Goal: Information Seeking & Learning: Learn about a topic

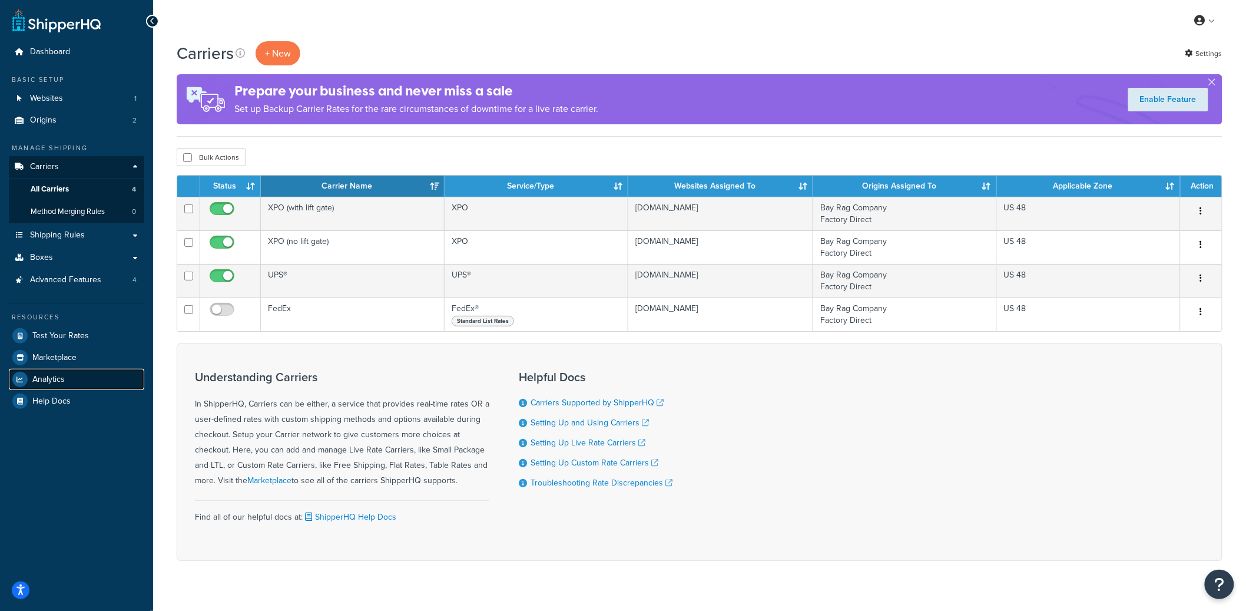
click at [69, 377] on link "Analytics" at bounding box center [76, 379] width 135 height 21
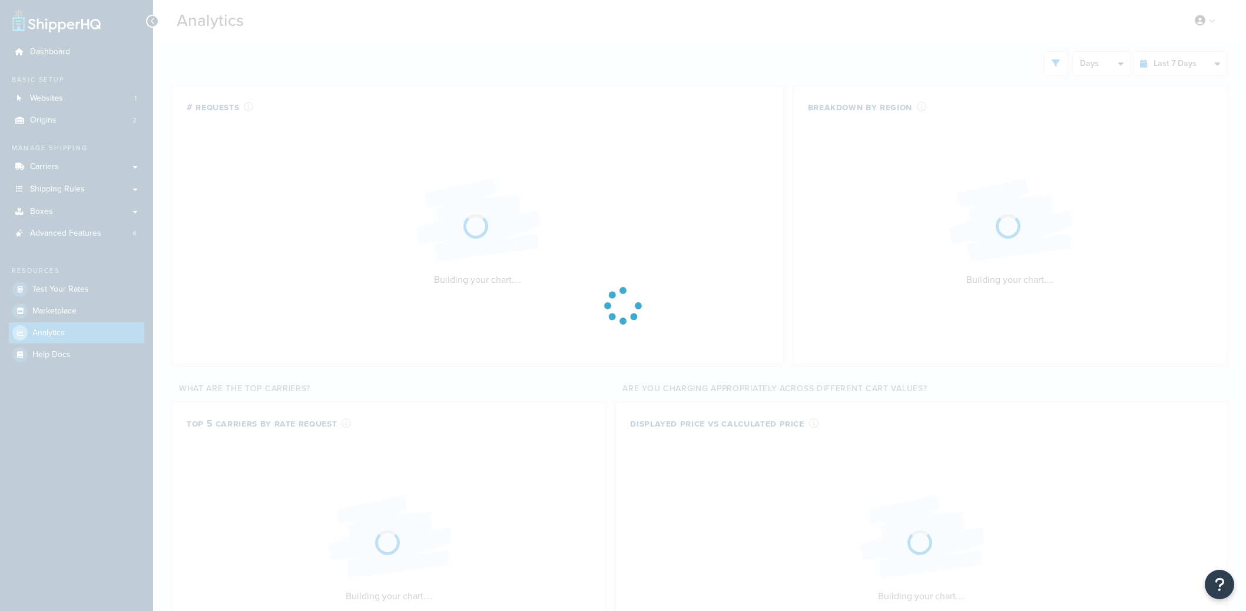
select select "last_7_days"
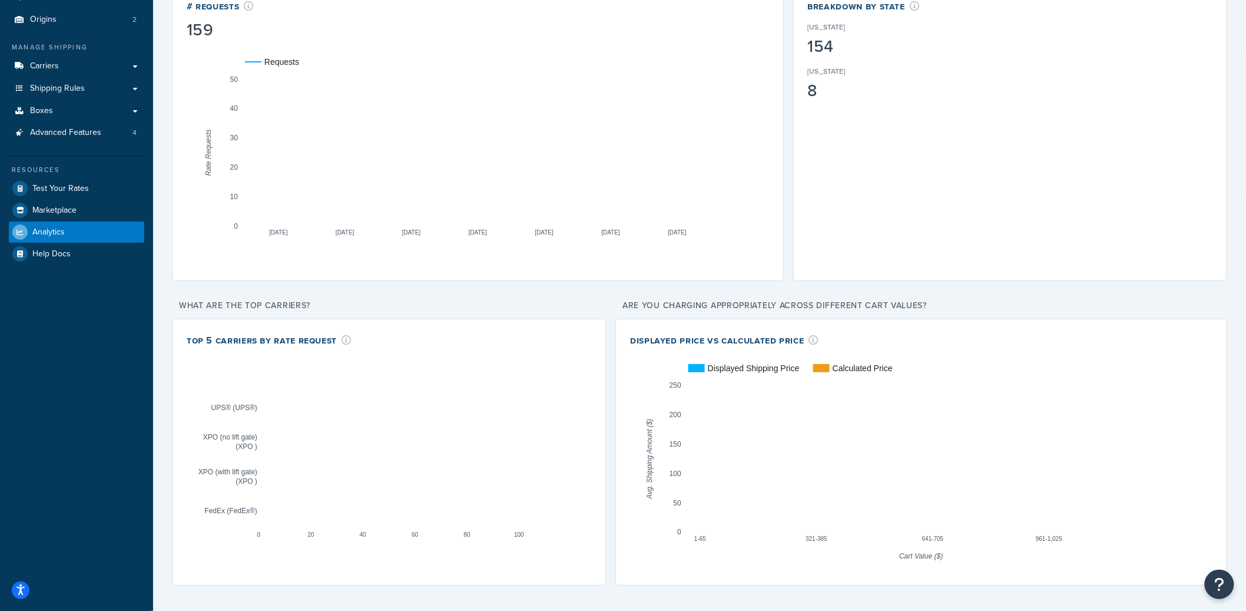
scroll to position [102, 0]
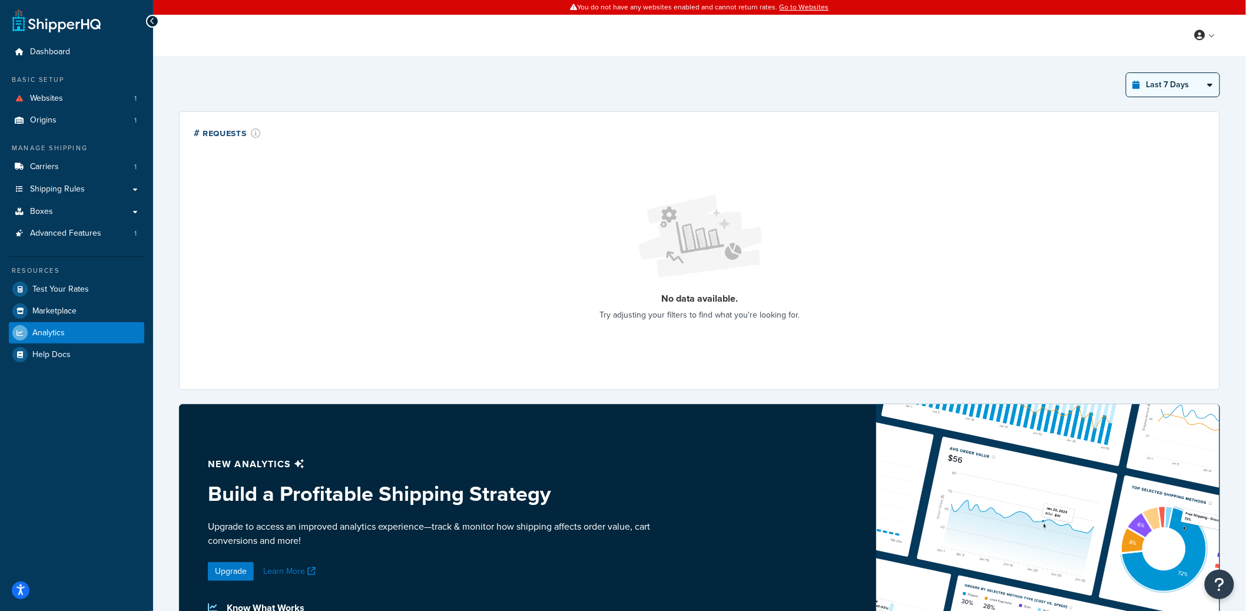
click at [1187, 83] on select "Last 24 Hours Last 7 Days Last 30 Days Last 3 Months Last 6 Months Last 12 Mont…" at bounding box center [1172, 85] width 93 height 24
select select "last_3_months"
click at [1127, 73] on select "Last 24 Hours Last 7 Days Last 30 Days Last 3 Months Last 6 Months Last 12 Mont…" at bounding box center [1172, 85] width 93 height 24
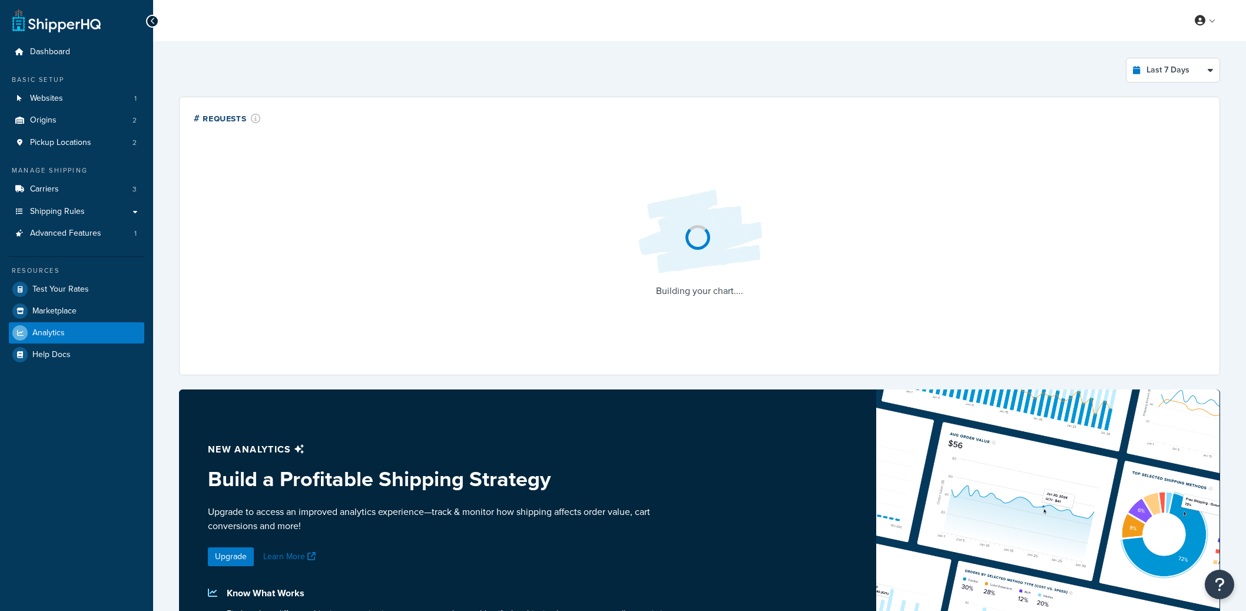
select select "last_7_days"
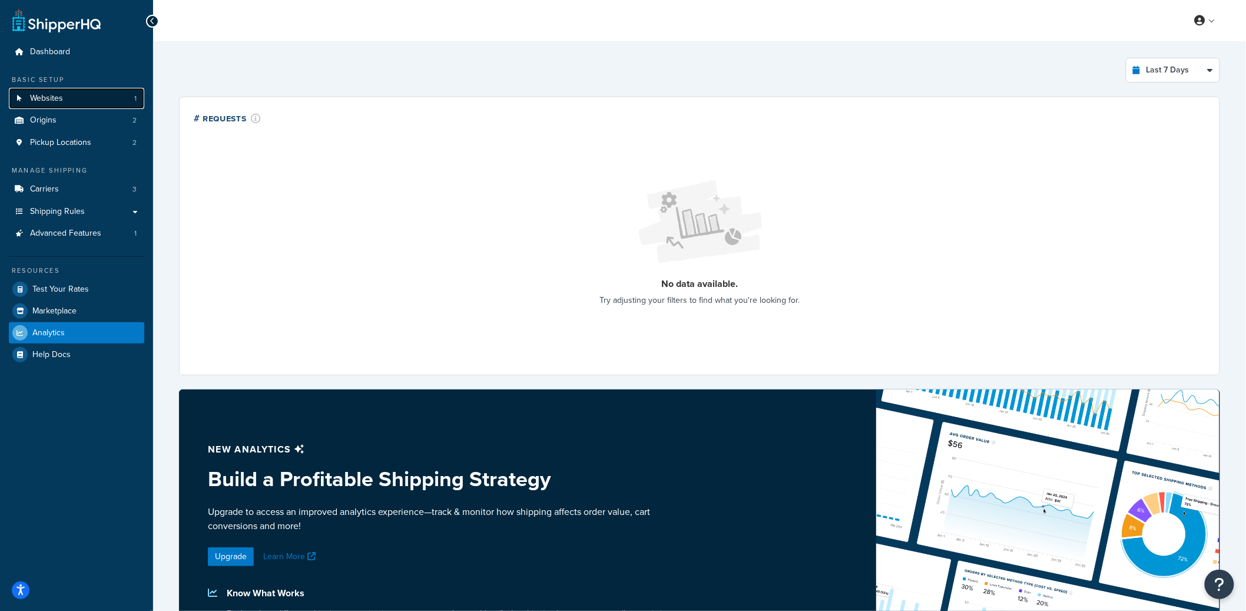
click at [62, 102] on span "Websites" at bounding box center [46, 99] width 33 height 10
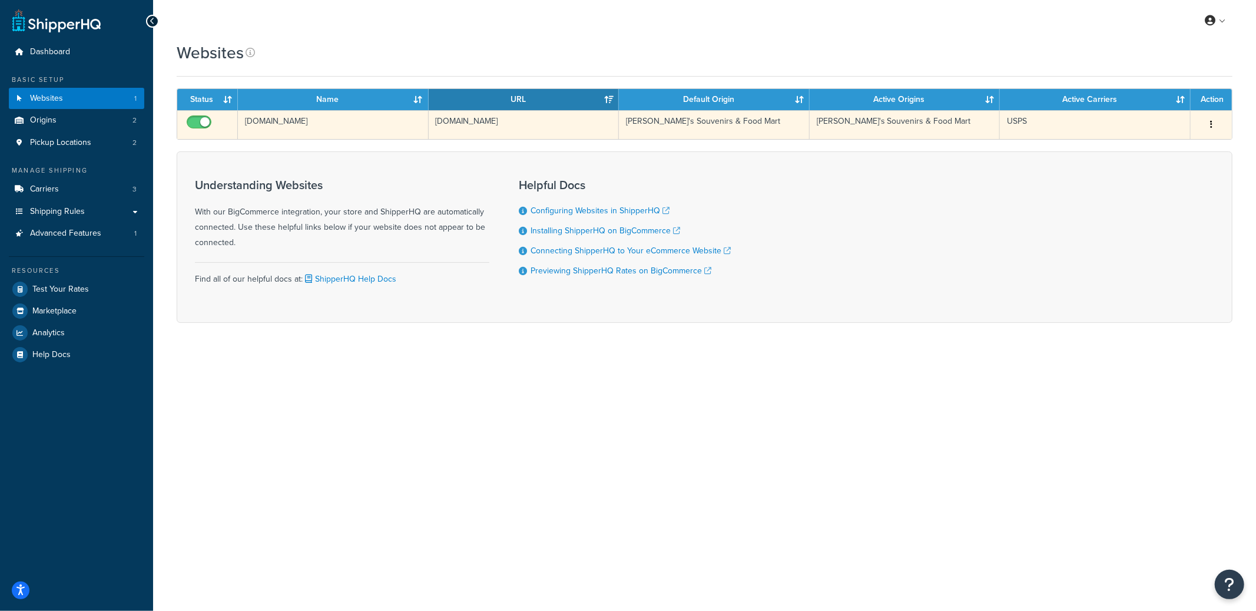
click at [451, 122] on td "[DOMAIN_NAME]" at bounding box center [524, 124] width 191 height 29
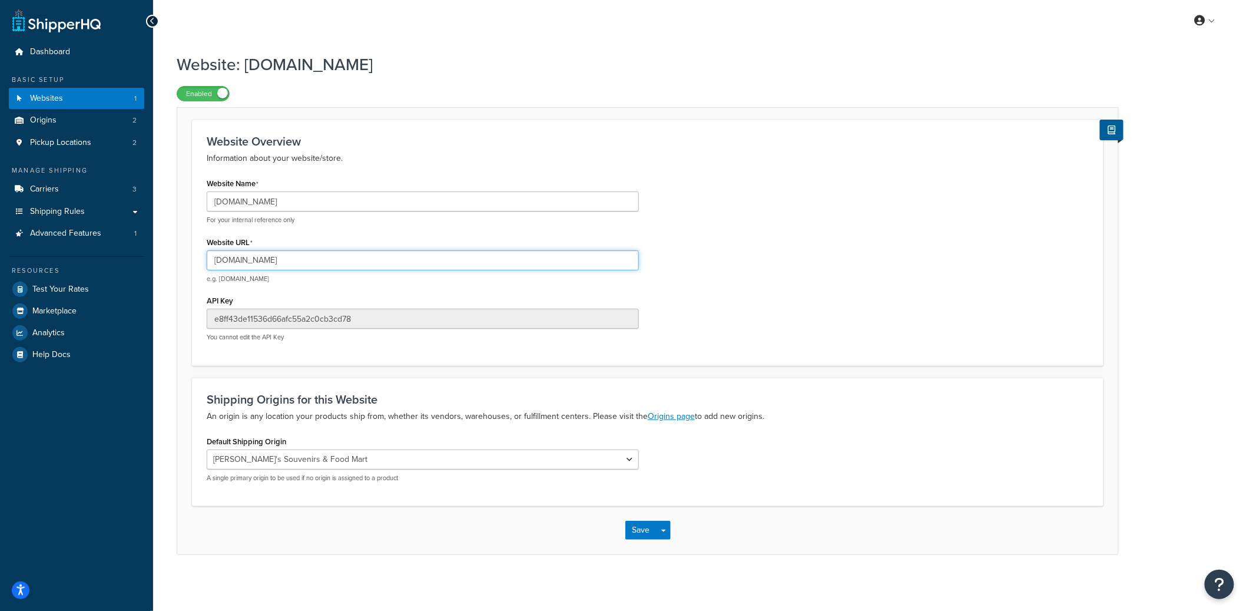
click at [303, 264] on input "[DOMAIN_NAME]" at bounding box center [423, 260] width 432 height 20
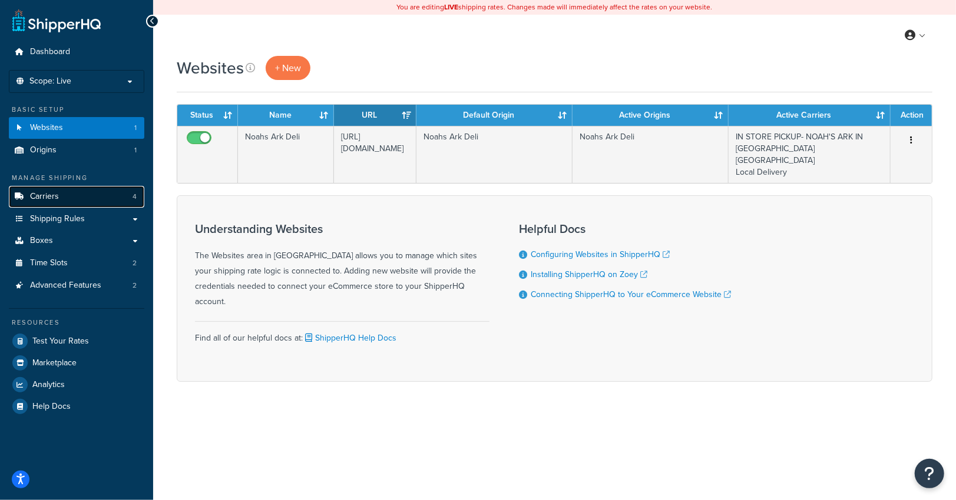
click at [84, 206] on link "Carriers 4" at bounding box center [76, 197] width 135 height 22
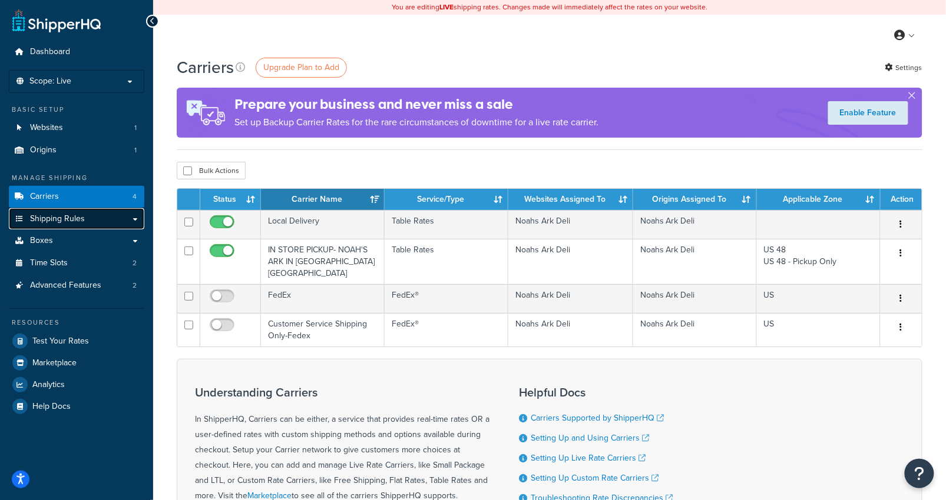
click at [81, 223] on span "Shipping Rules" at bounding box center [57, 219] width 55 height 10
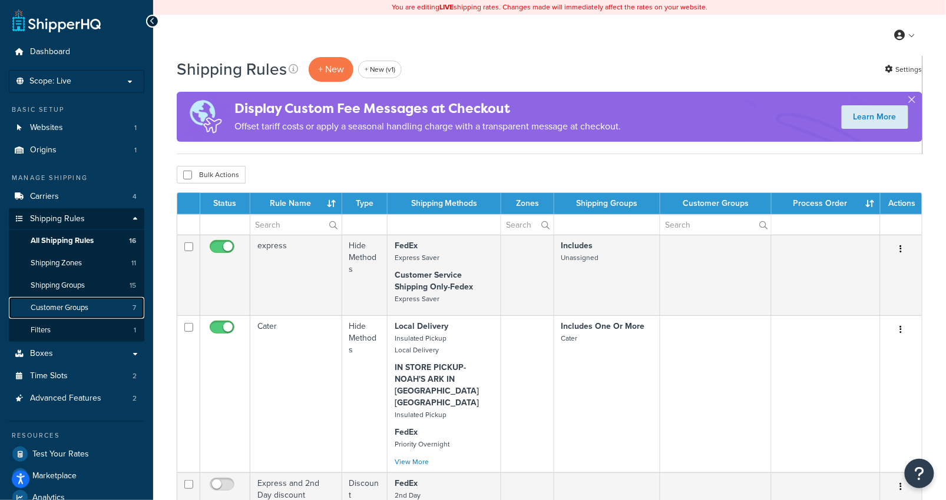
click at [85, 306] on span "Customer Groups" at bounding box center [60, 308] width 58 height 10
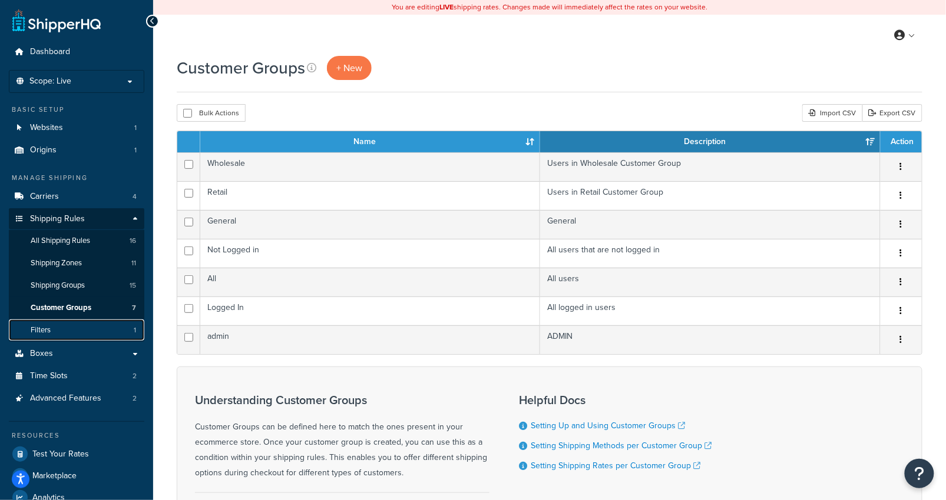
click at [75, 330] on link "Filters 1" at bounding box center [76, 331] width 135 height 22
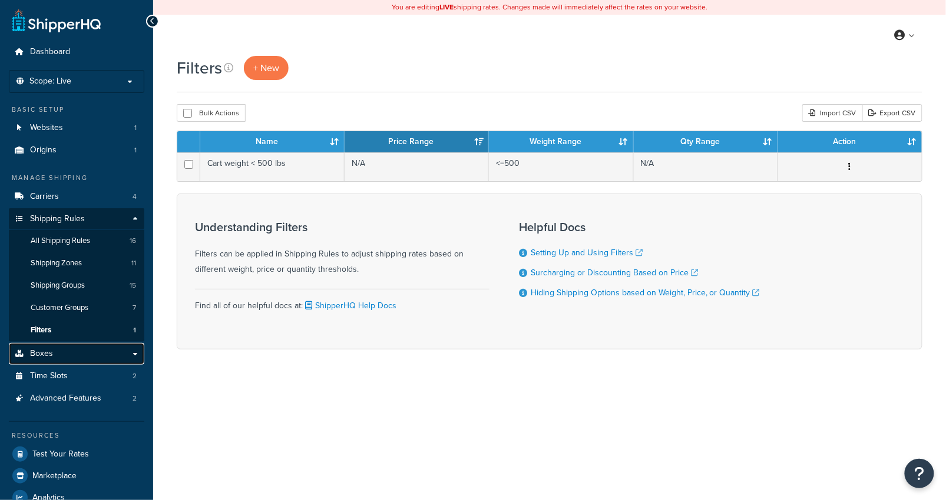
click at [69, 351] on link "Boxes" at bounding box center [76, 354] width 135 height 22
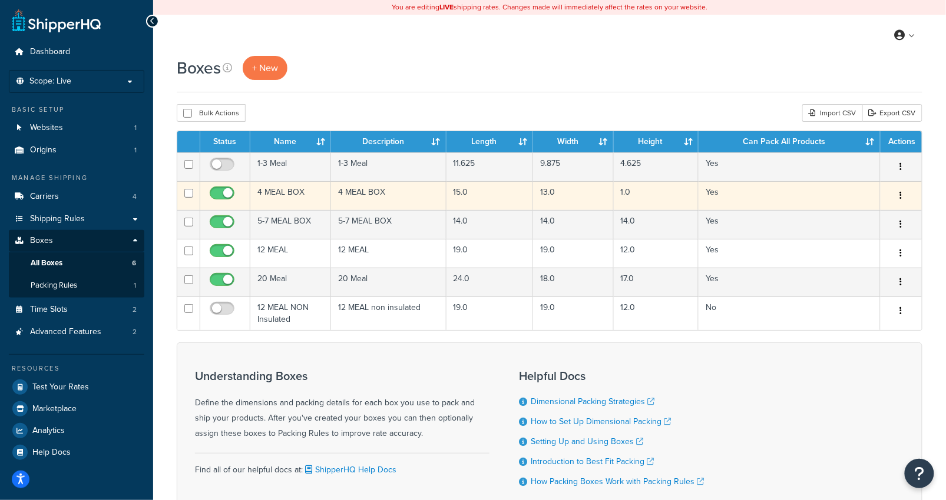
click at [410, 196] on td "4 MEAL BOX" at bounding box center [388, 195] width 115 height 29
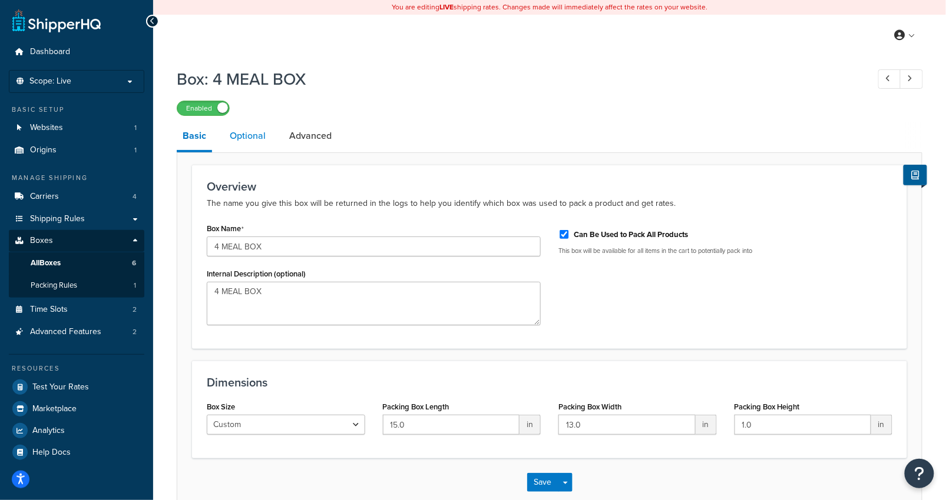
drag, startPoint x: 247, startPoint y: 136, endPoint x: 251, endPoint y: 145, distance: 10.5
click at [247, 136] on link "Optional" at bounding box center [248, 136] width 48 height 28
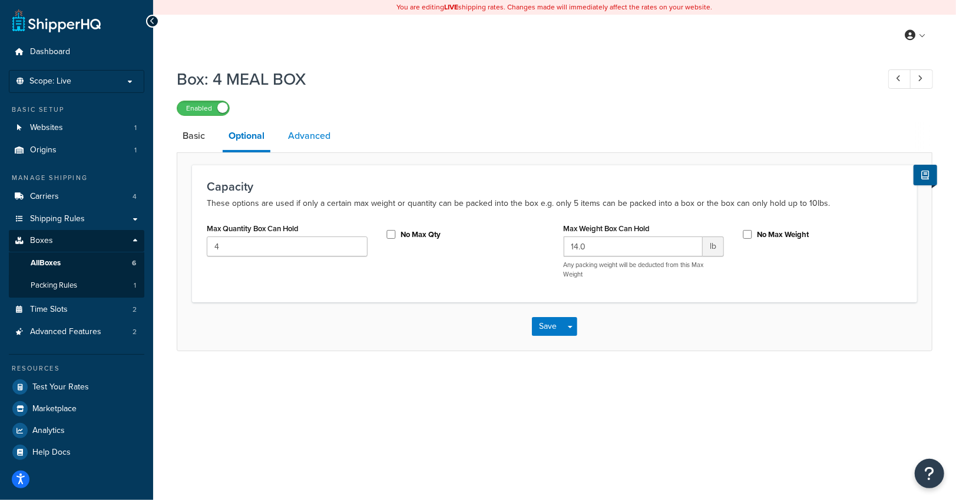
click at [322, 141] on link "Advanced" at bounding box center [309, 136] width 54 height 28
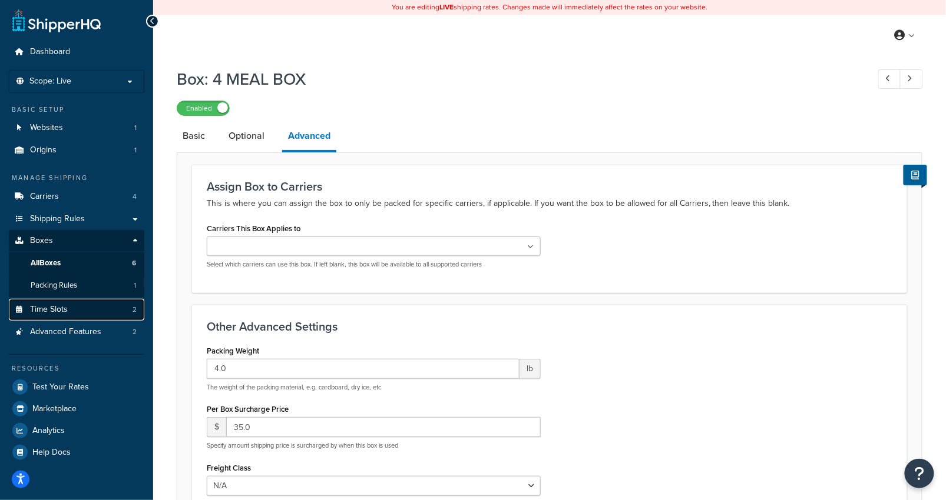
click at [78, 310] on link "Time Slots 2" at bounding box center [76, 310] width 135 height 22
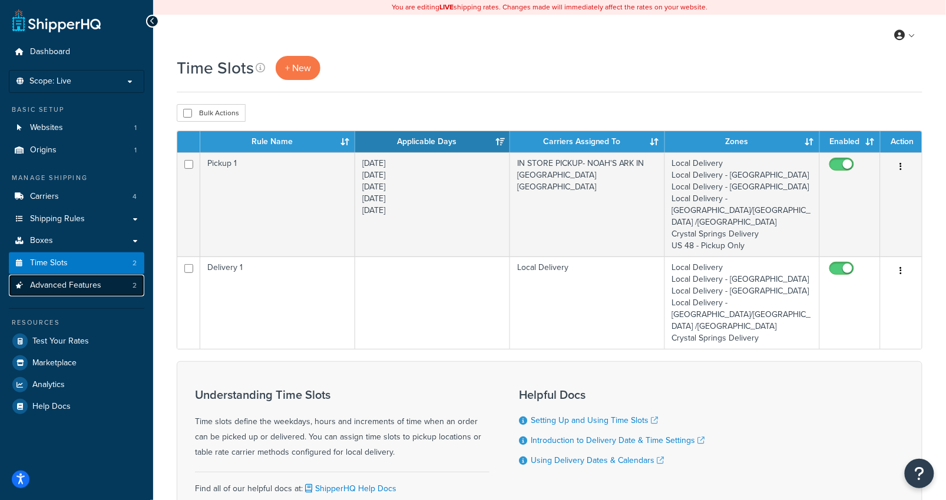
click at [104, 290] on link "Advanced Features 2" at bounding box center [76, 286] width 135 height 22
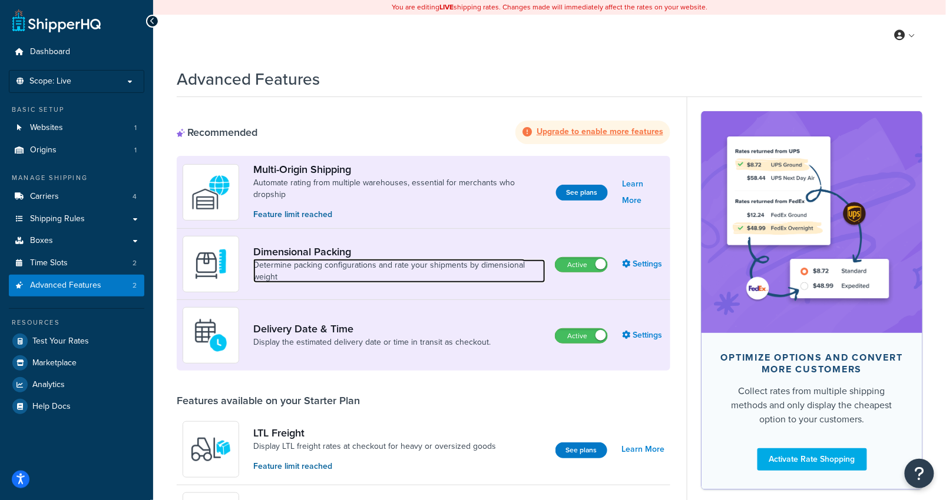
click at [373, 267] on link "Determine packing configurations and rate your shipments by dimensional weight" at bounding box center [399, 272] width 292 height 24
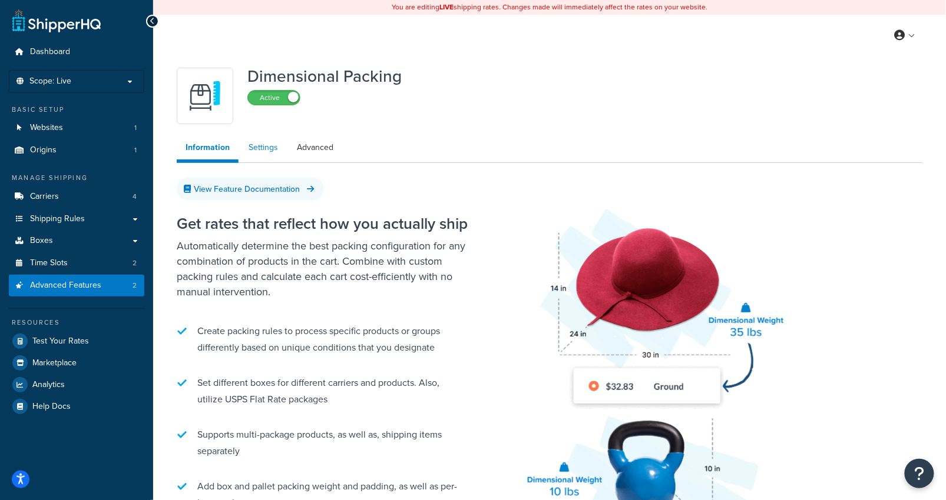
click at [259, 138] on link "Settings" at bounding box center [263, 148] width 47 height 24
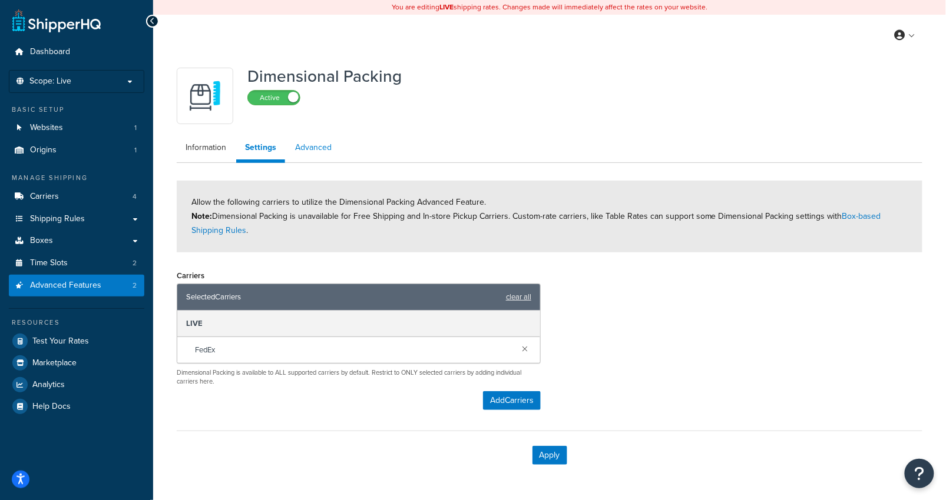
click at [326, 152] on link "Advanced" at bounding box center [313, 148] width 54 height 24
select select "false"
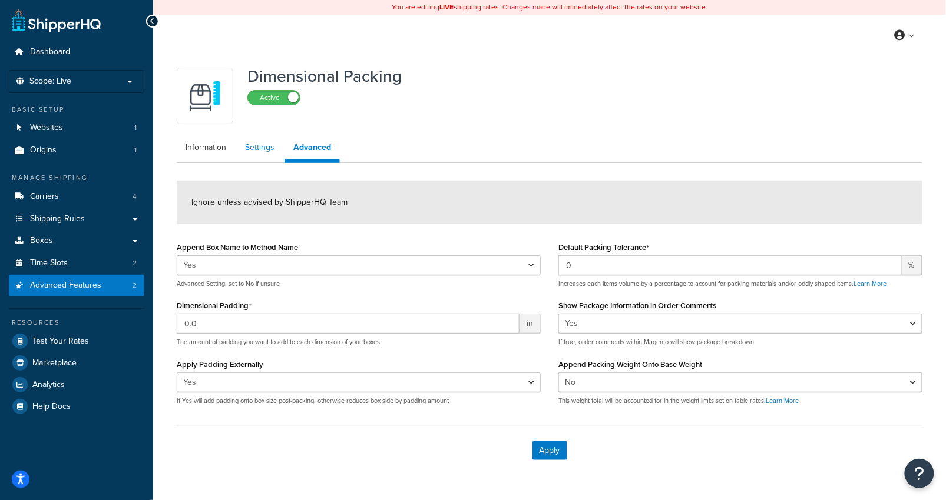
click at [264, 151] on link "Settings" at bounding box center [259, 148] width 47 height 24
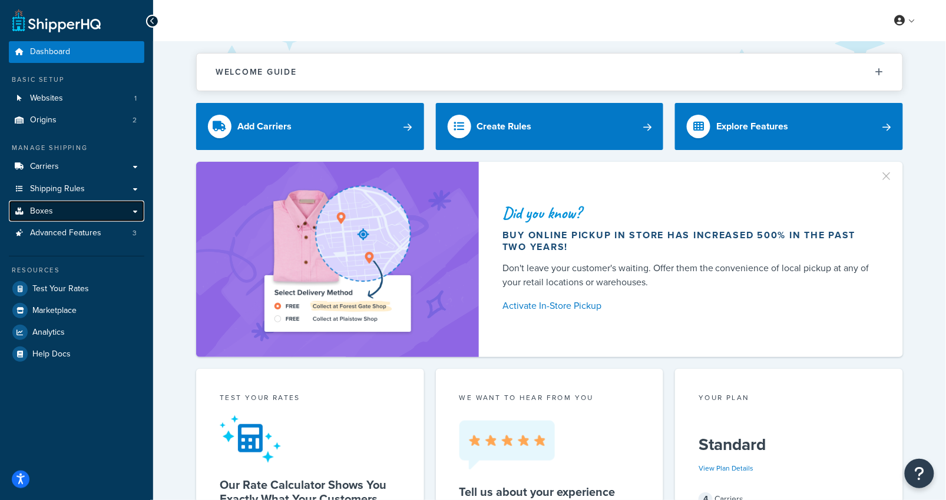
click at [92, 217] on link "Boxes" at bounding box center [76, 212] width 135 height 22
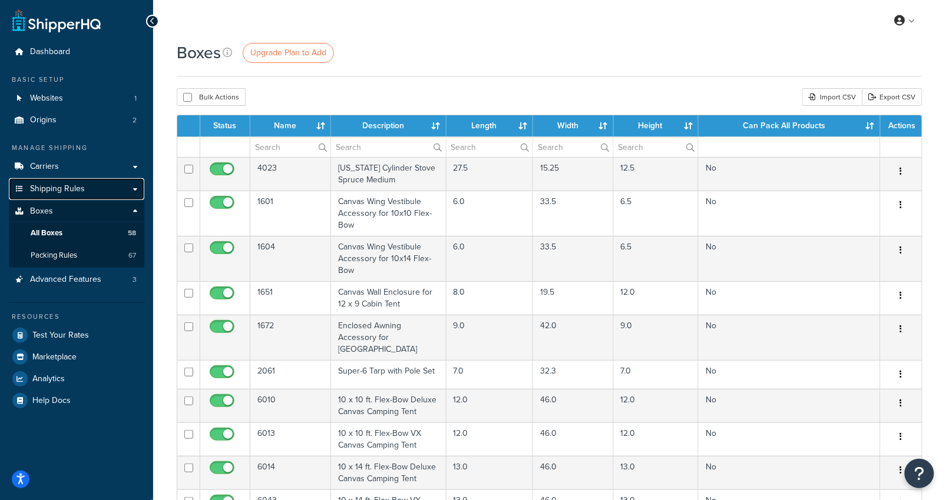
click at [85, 189] on link "Shipping Rules" at bounding box center [76, 189] width 135 height 22
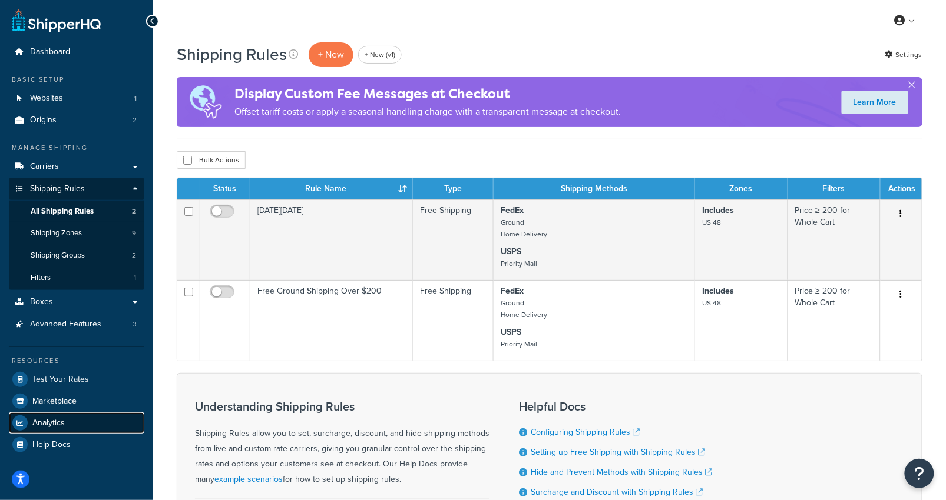
click at [65, 429] on link "Analytics" at bounding box center [76, 423] width 135 height 21
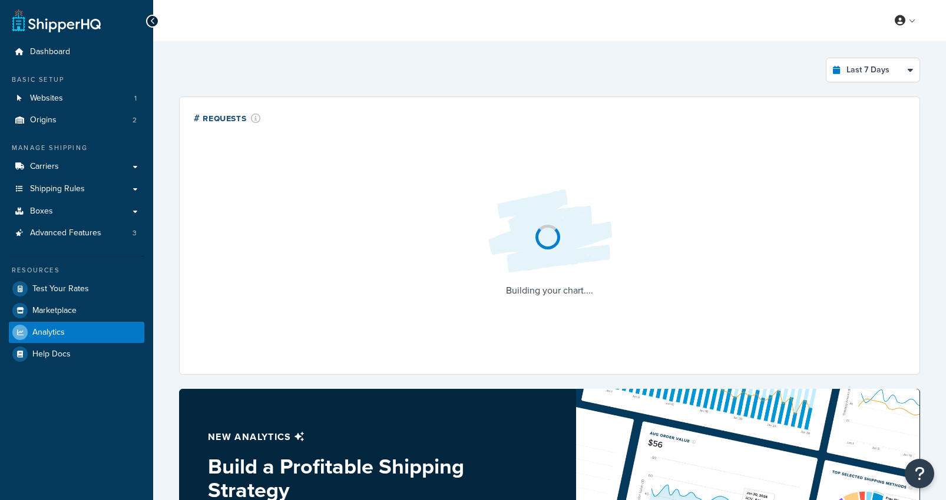
select select "last_7_days"
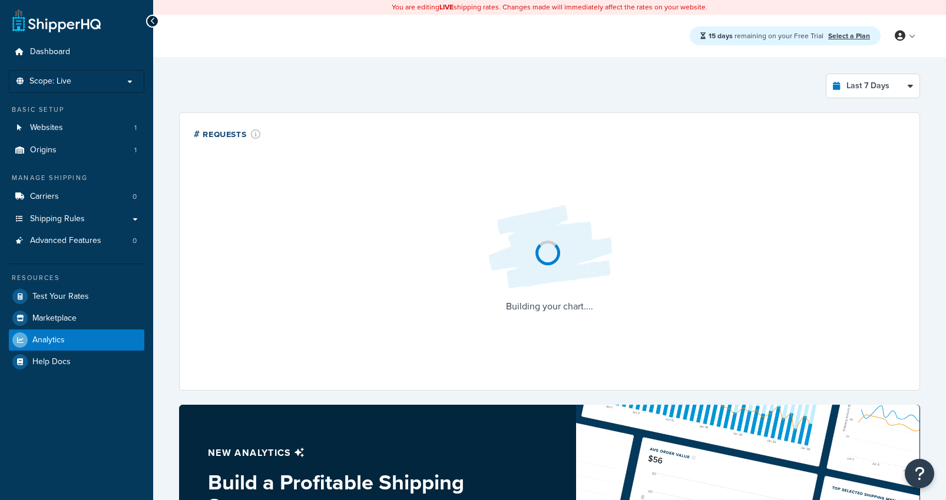
select select "last_7_days"
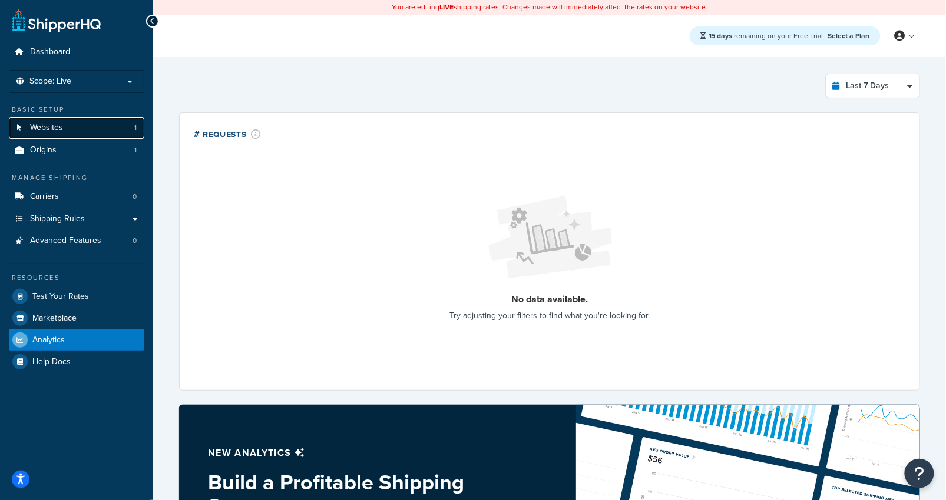
click at [92, 130] on link "Websites 1" at bounding box center [76, 128] width 135 height 22
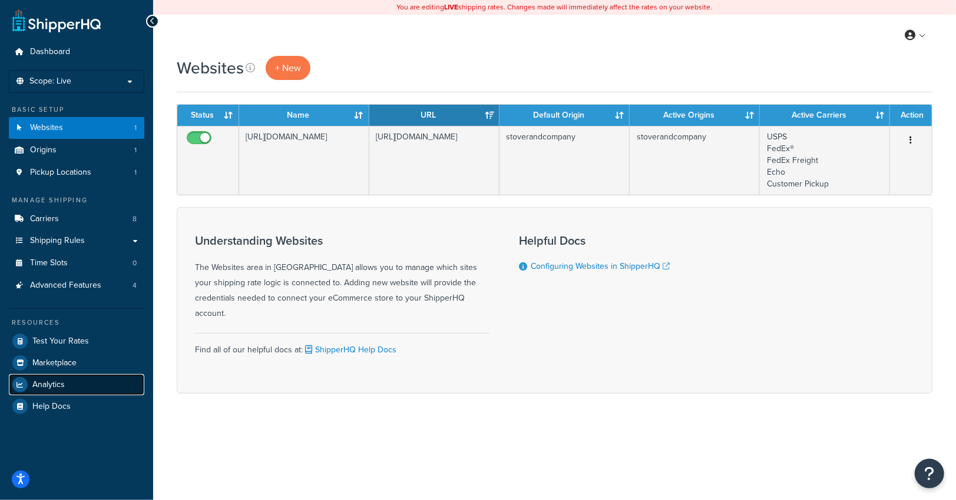
click at [62, 386] on span "Analytics" at bounding box center [48, 385] width 32 height 10
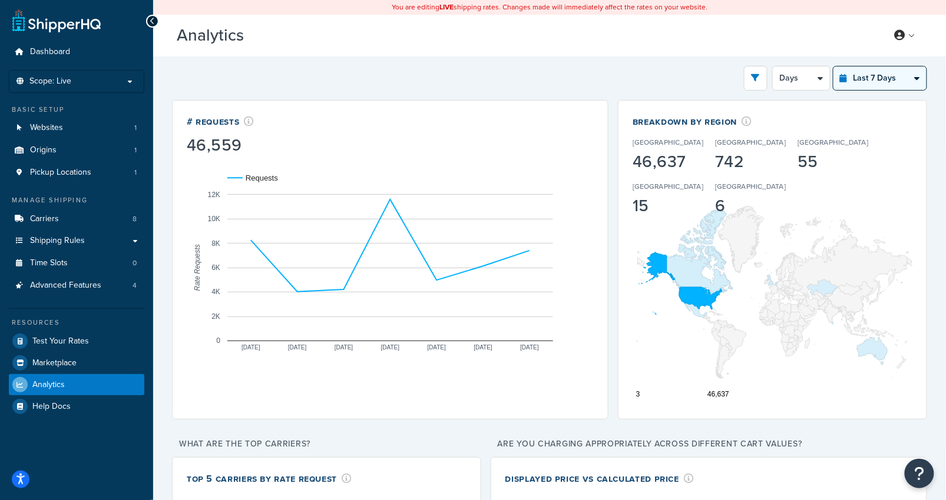
click at [901, 79] on select "Last 24 Hours Last 7 Days Last 30 Days Last 3 Months Last 6 Months Last 12 Mont…" at bounding box center [879, 79] width 93 height 24
select select "last_year"
click at [834, 67] on select "Last 24 Hours Last 7 Days Last 30 Days Last 3 Months Last 6 Months Last 12 Mont…" at bounding box center [879, 79] width 93 height 24
select select "1M"
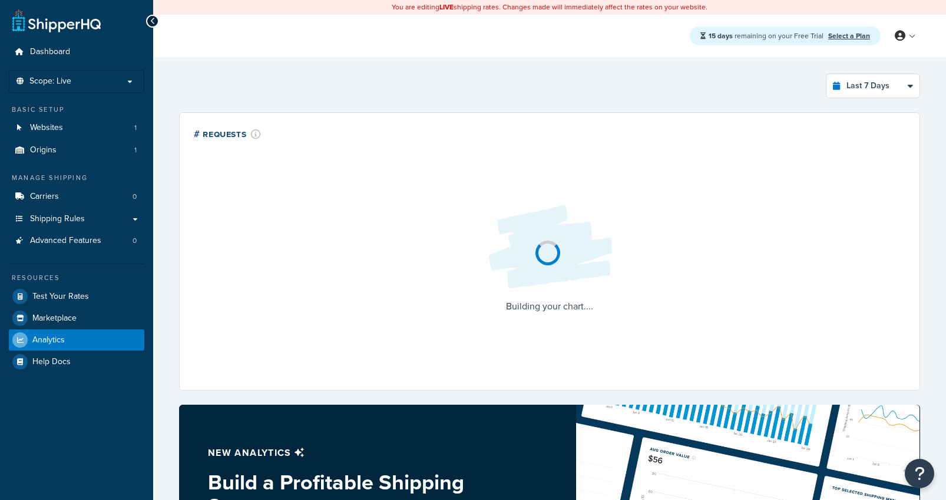
select select "last_7_days"
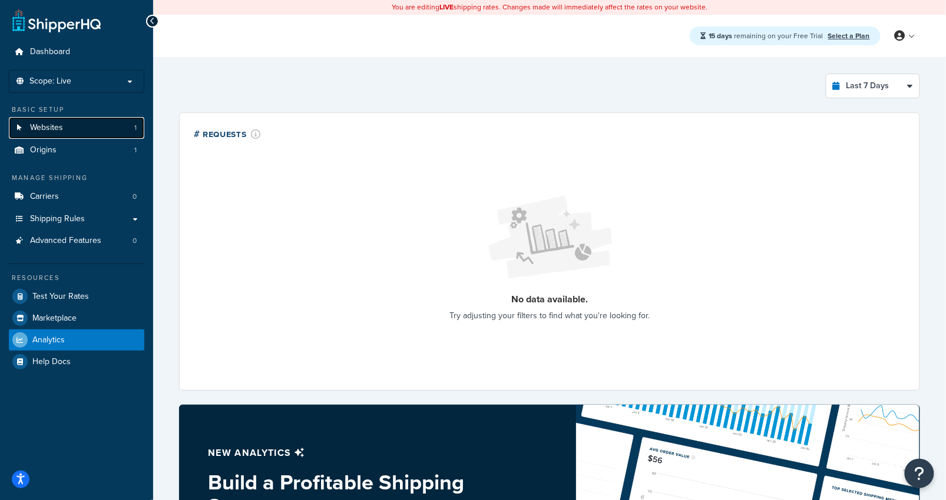
click at [99, 126] on link "Websites 1" at bounding box center [76, 128] width 135 height 22
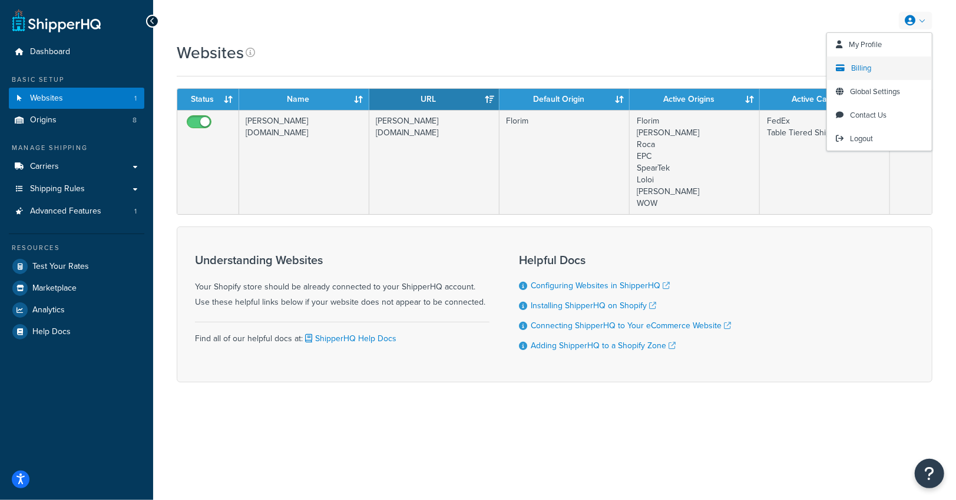
click at [866, 64] on span "Billing" at bounding box center [861, 67] width 20 height 11
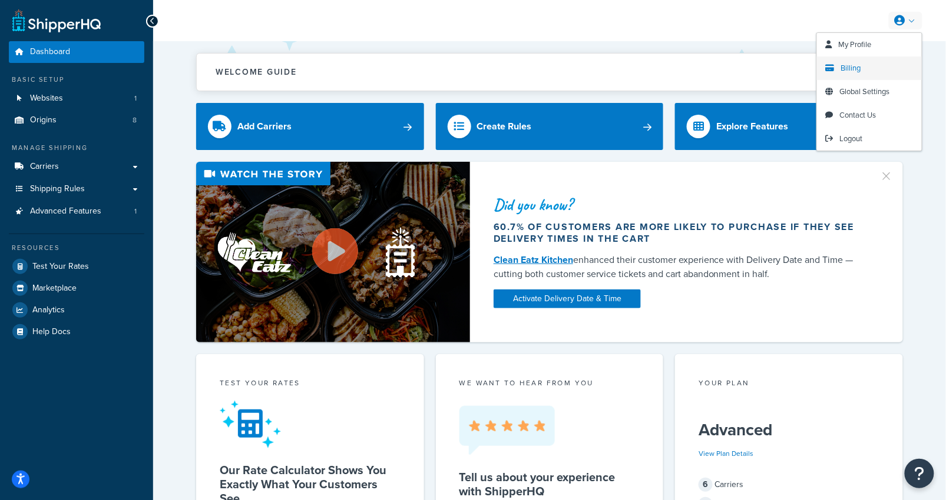
click at [851, 65] on span "Billing" at bounding box center [851, 67] width 20 height 11
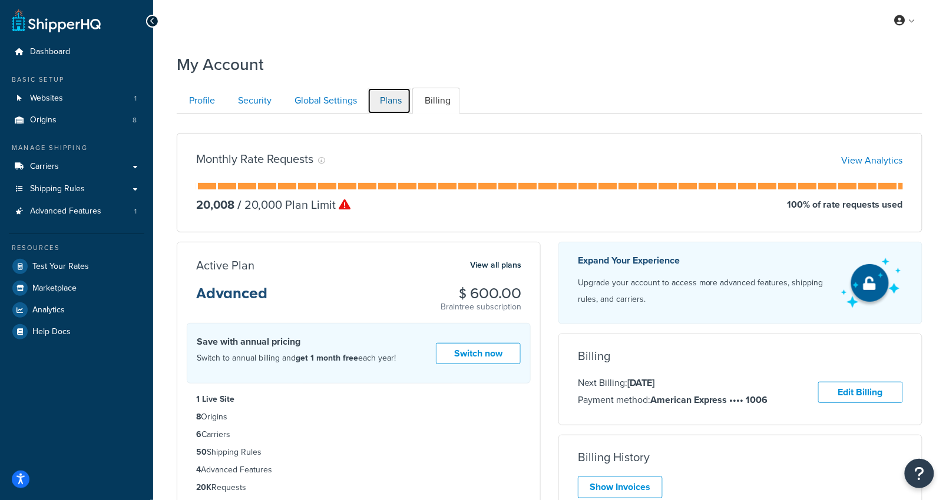
click at [396, 100] on link "Plans" at bounding box center [389, 101] width 44 height 26
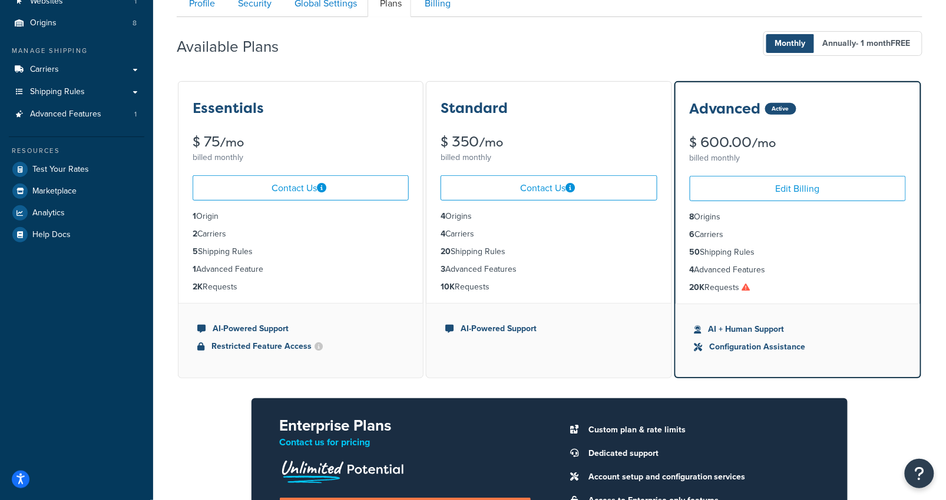
scroll to position [95, 0]
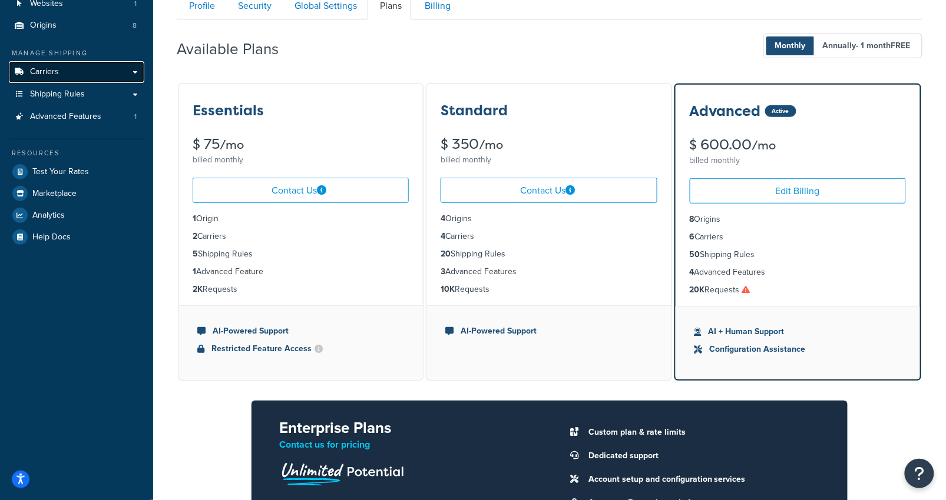
click at [112, 78] on link "Carriers" at bounding box center [76, 72] width 135 height 22
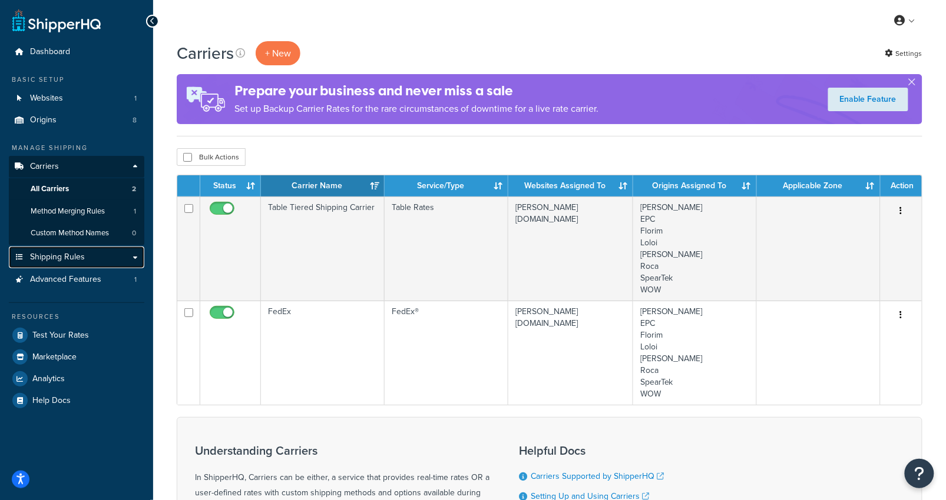
click at [91, 251] on link "Shipping Rules" at bounding box center [76, 258] width 135 height 22
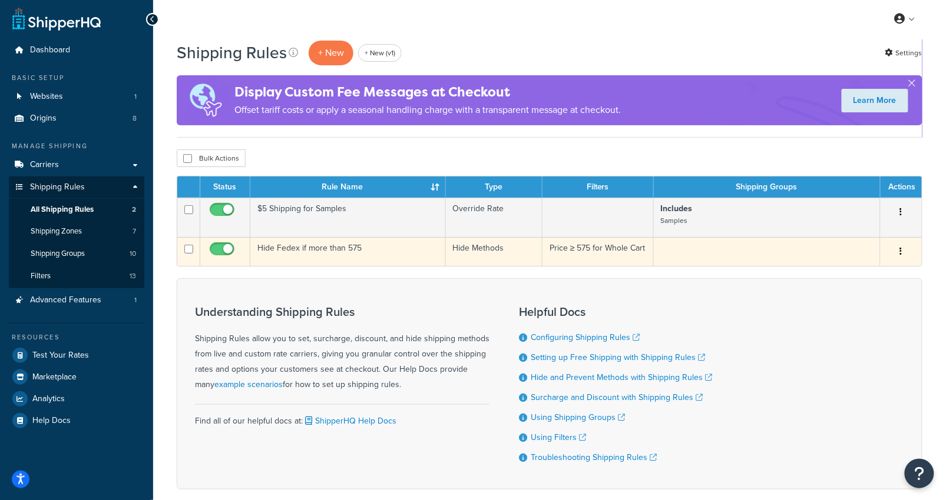
scroll to position [2, 0]
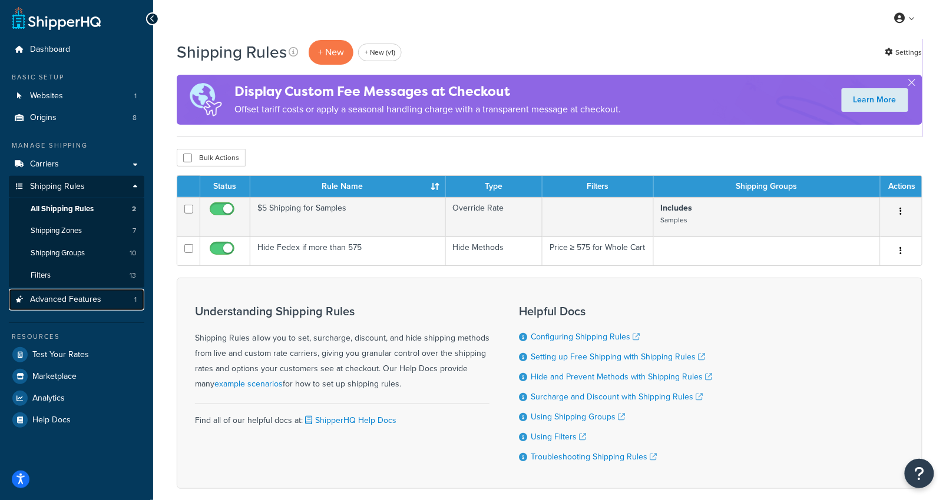
click at [82, 304] on span "Advanced Features" at bounding box center [65, 300] width 71 height 10
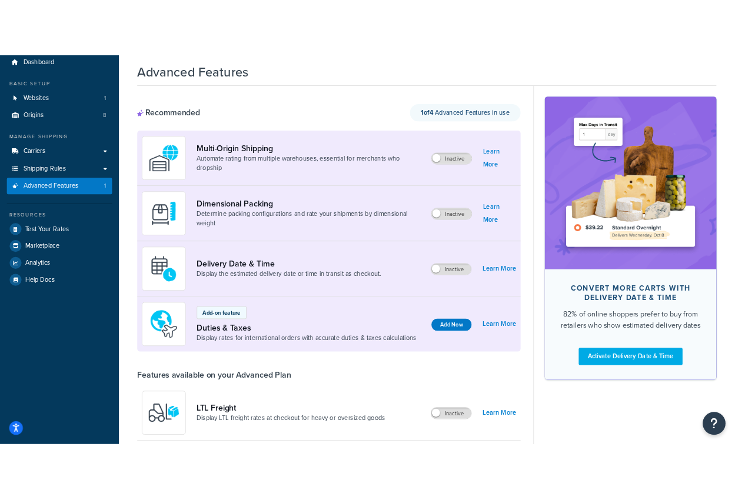
scroll to position [79, 0]
